Goal: Unclear

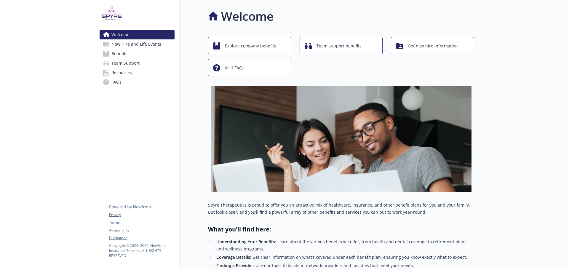
drag, startPoint x: 99, startPoint y: 0, endPoint x: 165, endPoint y: 131, distance: 146.7
click at [165, 131] on div "Welcome New Hire and Life Events Benefits Team Support Resources FAQs Privacy T…" at bounding box center [137, 190] width 85 height 381
